Goal: Check status: Check status

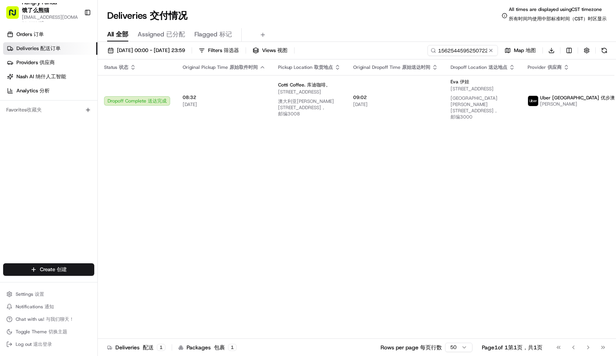
click at [466, 50] on input "156254459525072242694" at bounding box center [462, 50] width 70 height 11
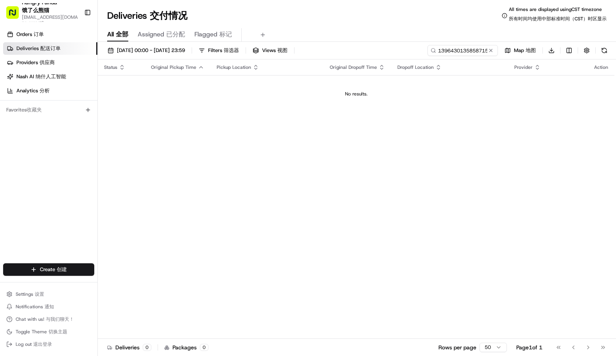
type input "13964301358587153735"
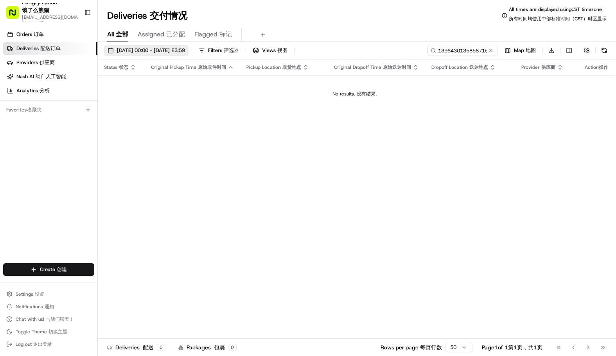
click at [135, 48] on span "[DATE] 00:00 - [DATE] 23:59 [DATE] 00:00 - [DATE] 23:59 19/08/202500:00-19/08/2…" at bounding box center [151, 50] width 68 height 7
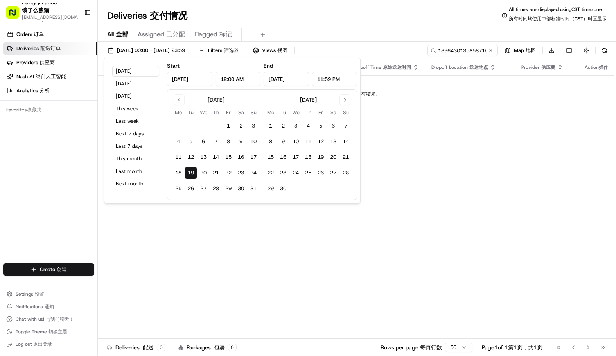
click at [178, 165] on tbody "1 2 3 4 5 6 7 8 9 10 11 12 13 14 15 16 17 18 19 20 21 22 23 24 25 26 27 28 29 3…" at bounding box center [216, 156] width 88 height 78
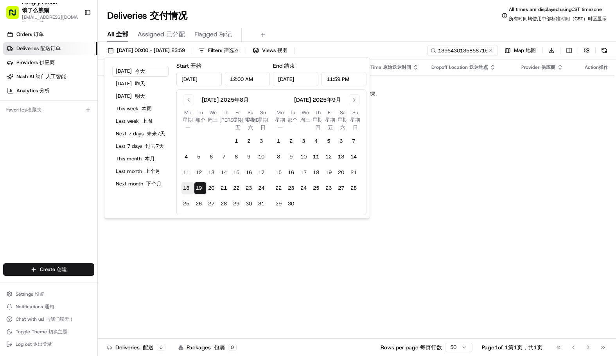
click at [188, 187] on button "18 18" at bounding box center [187, 188] width 13 height 13
type input "[DATE]"
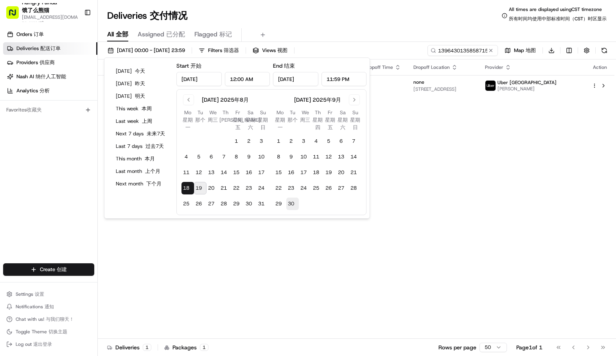
click at [291, 201] on button "30 30" at bounding box center [292, 204] width 13 height 13
type input "[DATE]"
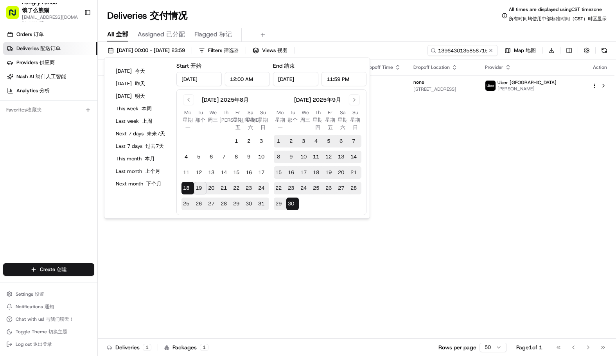
click at [405, 22] on div "Deliveries Deliveries 交付情况 All times are displayed using CST timezone All times…" at bounding box center [357, 15] width 518 height 19
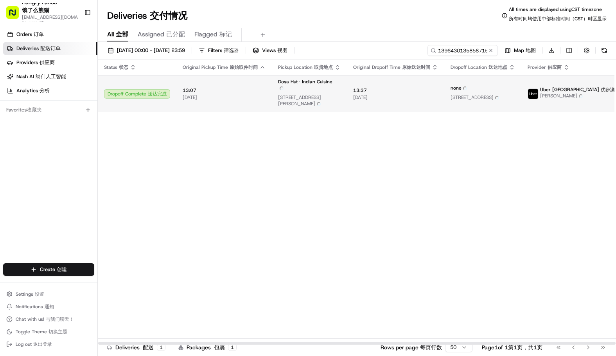
click at [551, 86] on td "Uber [GEOGRAPHIC_DATA] Uber Australia 优步澳大利亚公司 [PERSON_NAME] [PERSON_NAME]" at bounding box center [582, 93] width 123 height 37
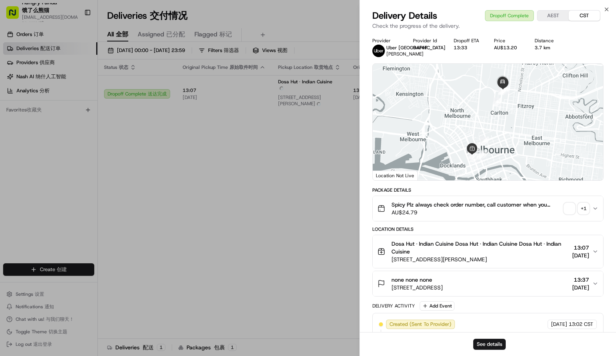
click at [580, 207] on div "+ 1" at bounding box center [583, 208] width 11 height 11
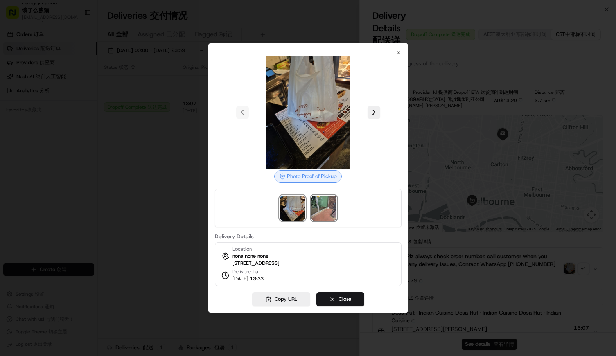
click at [330, 203] on img at bounding box center [323, 208] width 25 height 25
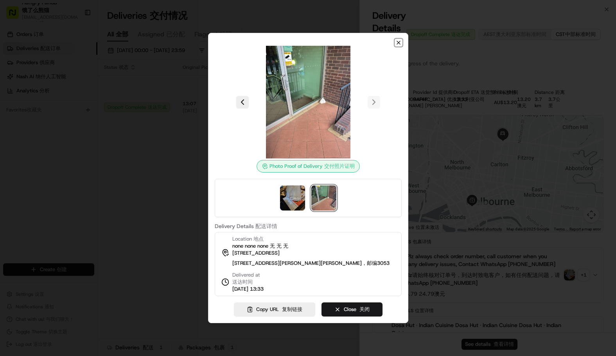
drag, startPoint x: 399, startPoint y: 38, endPoint x: 394, endPoint y: 44, distance: 7.5
click at [399, 41] on icon "button" at bounding box center [398, 42] width 3 height 3
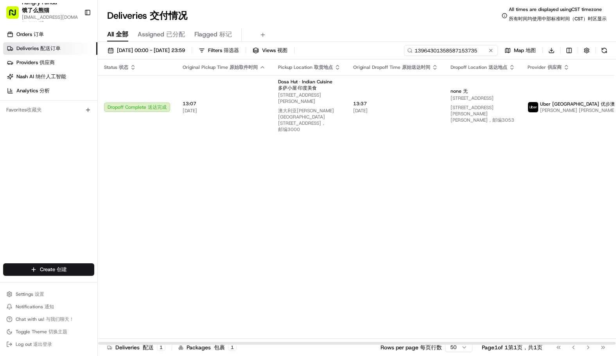
click at [457, 54] on input "13964301358587153735" at bounding box center [451, 50] width 94 height 11
click at [446, 179] on div "Status Status 状态 Original Pickup Time Original Pickup Time 原始取件时间 Pickup Locati…" at bounding box center [389, 202] width 583 height 286
click at [468, 51] on input "13964301358587153735" at bounding box center [451, 50] width 94 height 11
paste input "6163547925857750181470"
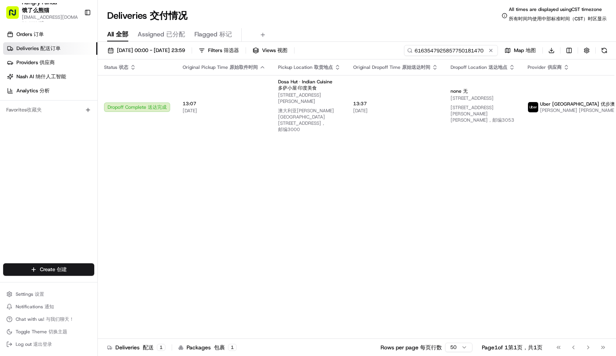
type input "6163547925857750181470"
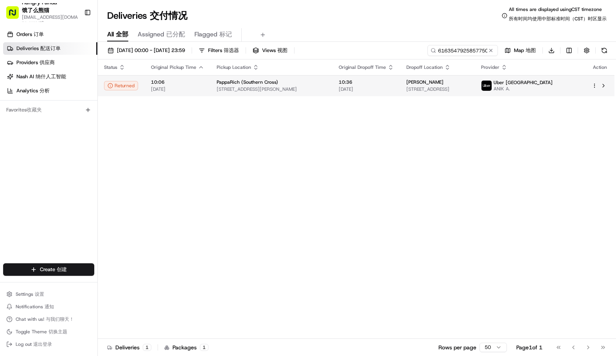
click at [547, 86] on span "ANIK A." at bounding box center [523, 89] width 59 height 6
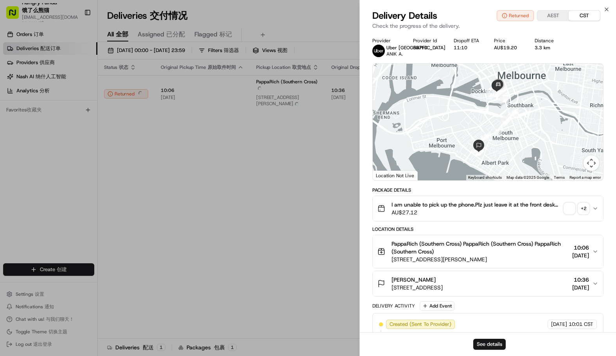
click at [568, 204] on span "button" at bounding box center [569, 208] width 11 height 11
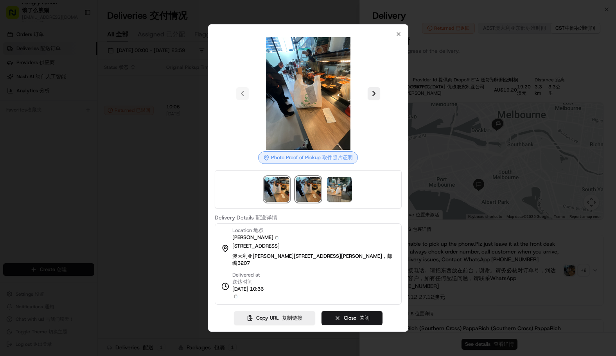
click at [310, 189] on img at bounding box center [308, 189] width 25 height 25
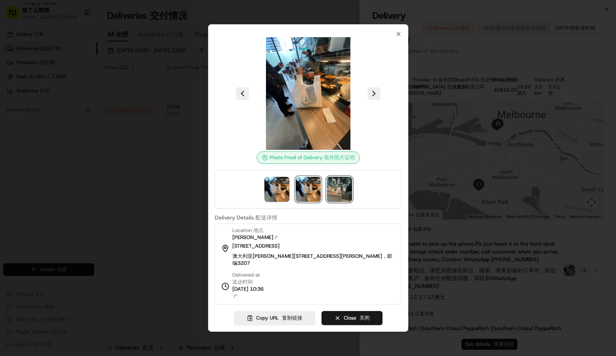
click at [331, 190] on img at bounding box center [339, 189] width 25 height 25
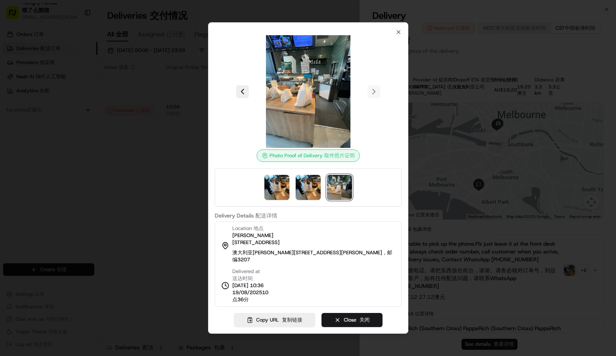
click at [134, 194] on div at bounding box center [308, 178] width 616 height 356
